Goal: Task Accomplishment & Management: Complete application form

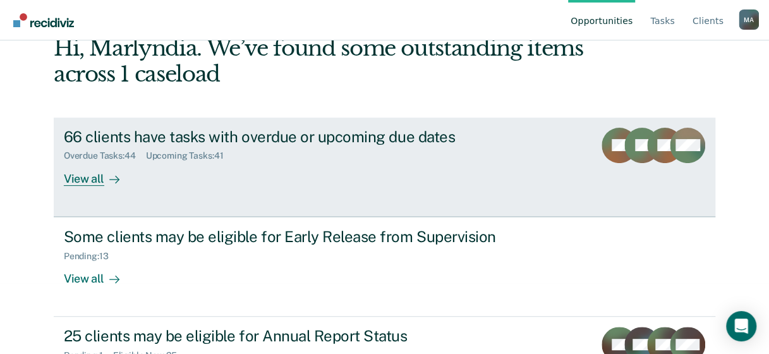
scroll to position [131, 0]
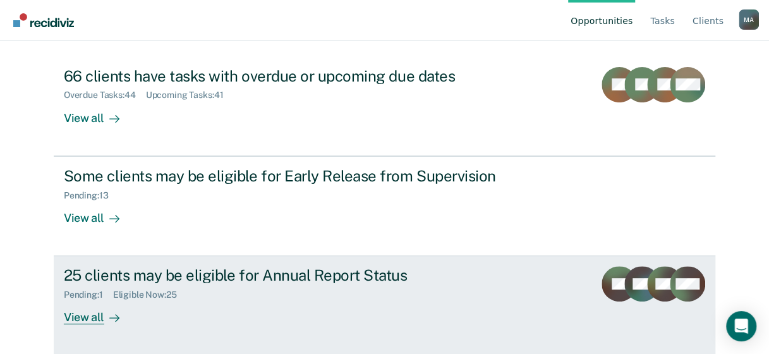
click at [95, 315] on div "View all" at bounding box center [99, 312] width 71 height 25
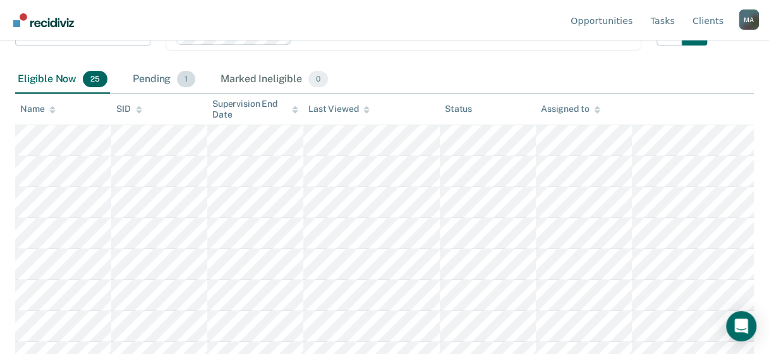
scroll to position [126, 0]
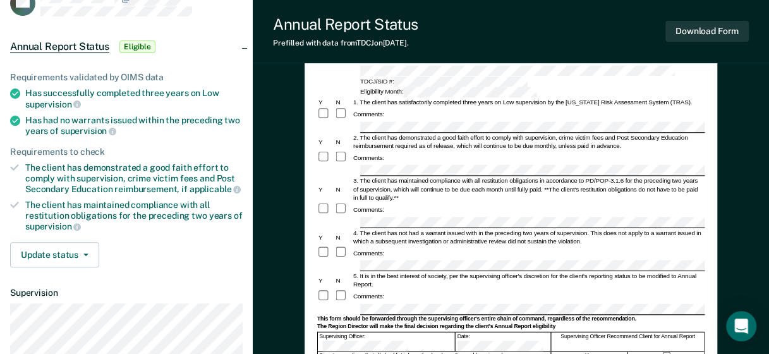
scroll to position [63, 0]
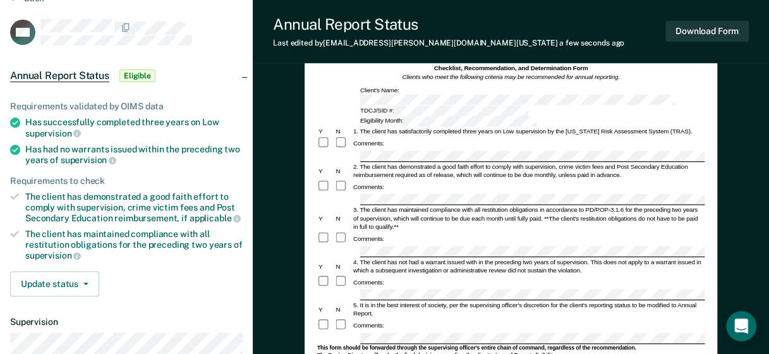
click at [503, 162] on div "2. The client has demonstrated a good faith effort to comply with supervision, …" at bounding box center [527, 170] width 352 height 16
click at [570, 124] on form "Annual Reporting Checklist, Recommendation, and Determination Form Clients who …" at bounding box center [509, 334] width 387 height 561
click at [387, 180] on div "Comments:" at bounding box center [509, 186] width 387 height 13
click at [388, 206] on div "3. The client has maintained compliance with all restitution obligations in acc…" at bounding box center [527, 218] width 352 height 25
drag, startPoint x: 427, startPoint y: 210, endPoint x: 418, endPoint y: 218, distance: 12.1
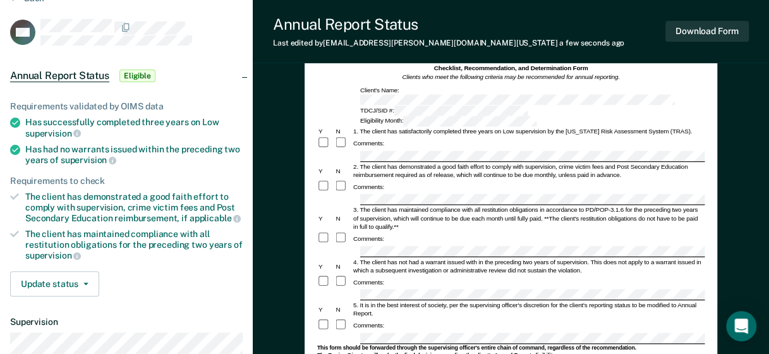
click at [426, 232] on div "Comments:" at bounding box center [509, 238] width 387 height 13
click at [589, 259] on form "Annual Reporting Checklist, Recommendation, and Determination Form Clients who …" at bounding box center [509, 334] width 387 height 561
click at [416, 304] on form "Annual Reporting Checklist, Recommendation, and Determination Form Clients who …" at bounding box center [509, 334] width 387 height 561
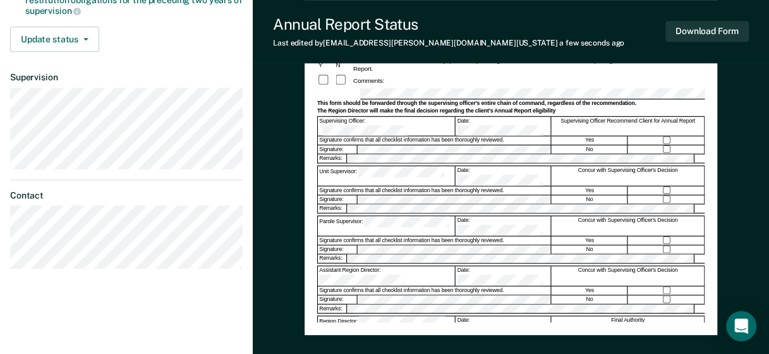
scroll to position [379, 0]
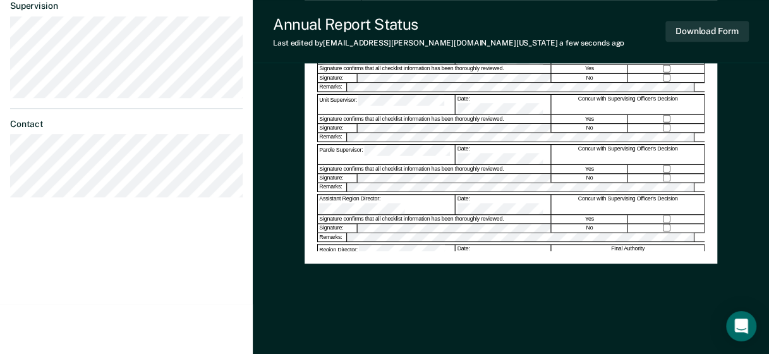
click at [375, 242] on div at bounding box center [509, 243] width 387 height 2
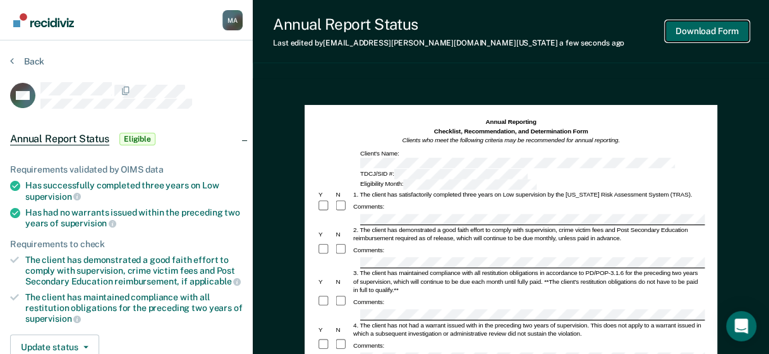
click at [708, 33] on button "Download Form" at bounding box center [706, 31] width 83 height 21
